Goal: Navigation & Orientation: Find specific page/section

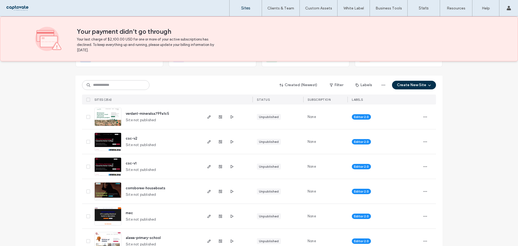
scroll to position [81, 0]
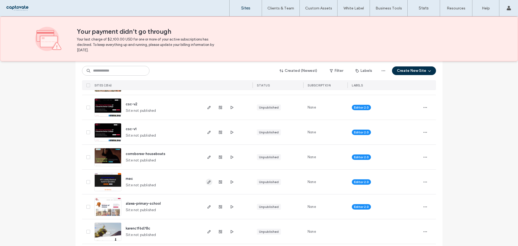
click at [209, 184] on icon "button" at bounding box center [209, 182] width 4 height 4
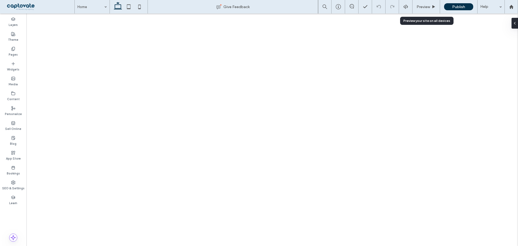
click at [427, 8] on span "Preview" at bounding box center [423, 7] width 13 height 5
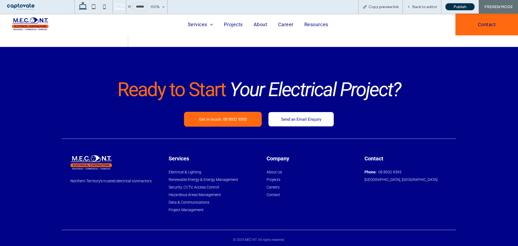
scroll to position [1647, 0]
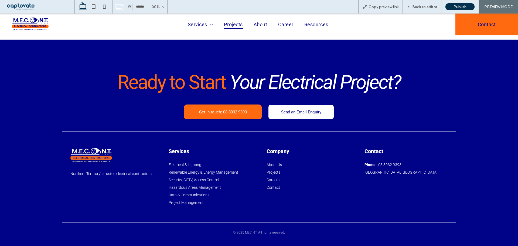
click at [235, 25] on span "Projects" at bounding box center [233, 24] width 19 height 9
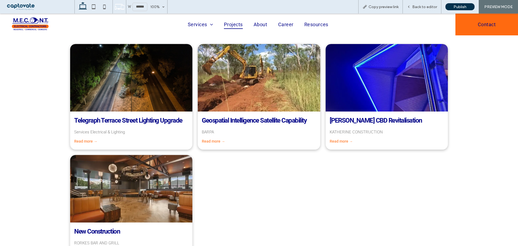
scroll to position [187, 0]
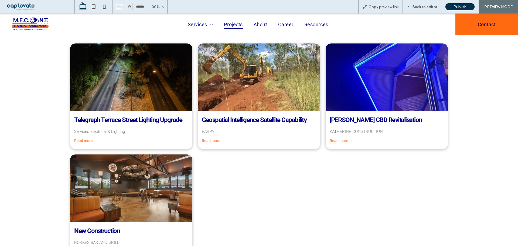
click at [87, 140] on link "Read more →" at bounding box center [85, 140] width 23 height 4
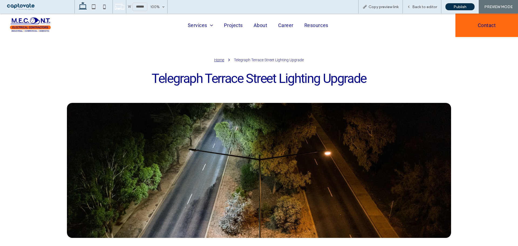
scroll to position [0, 0]
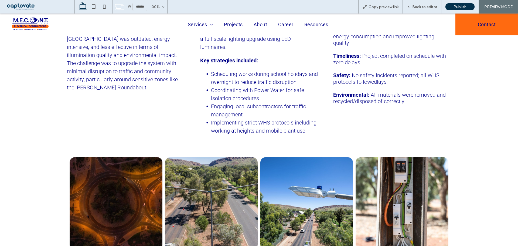
scroll to position [378, 0]
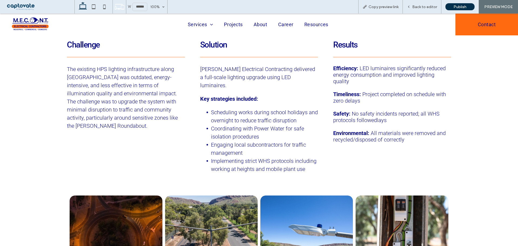
click at [31, 25] on img at bounding box center [30, 25] width 37 height 14
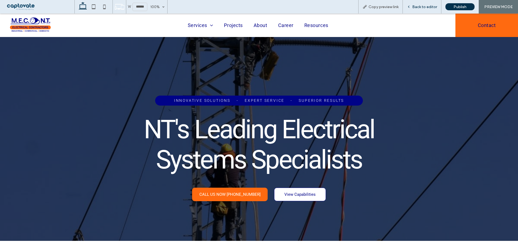
click at [421, 7] on span "Back to editor" at bounding box center [424, 7] width 25 height 5
